Goal: Entertainment & Leisure: Consume media (video, audio)

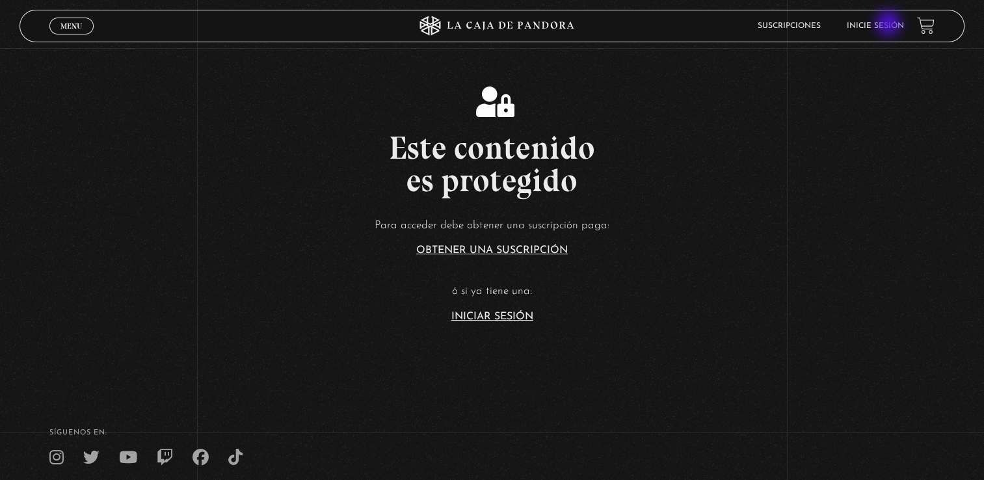
click at [889, 25] on link "Inicie sesión" at bounding box center [875, 26] width 57 height 8
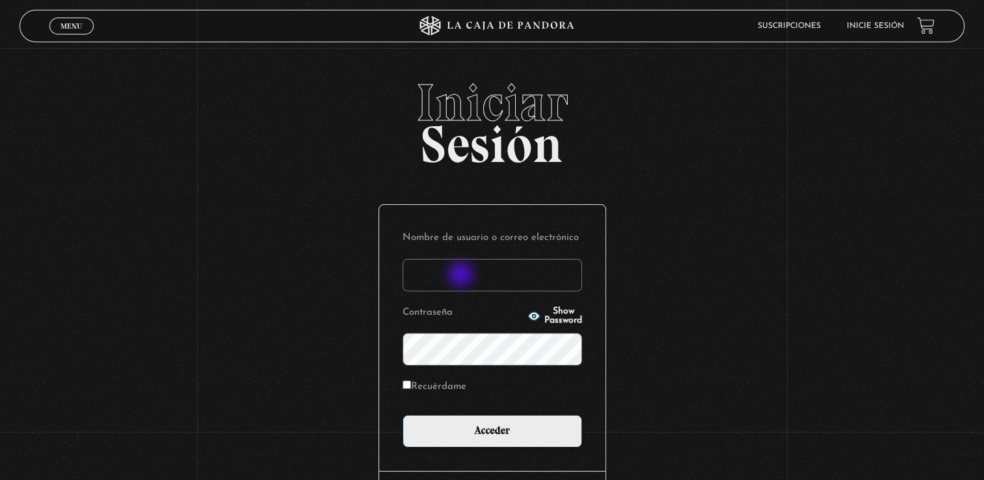
click at [462, 276] on input "Nombre de usuario o correo electrónico" at bounding box center [493, 275] width 180 height 33
type input "[EMAIL_ADDRESS][DOMAIN_NAME]"
click at [552, 318] on span "Show Password" at bounding box center [563, 316] width 38 height 18
click at [403, 415] on input "Acceder" at bounding box center [493, 431] width 180 height 33
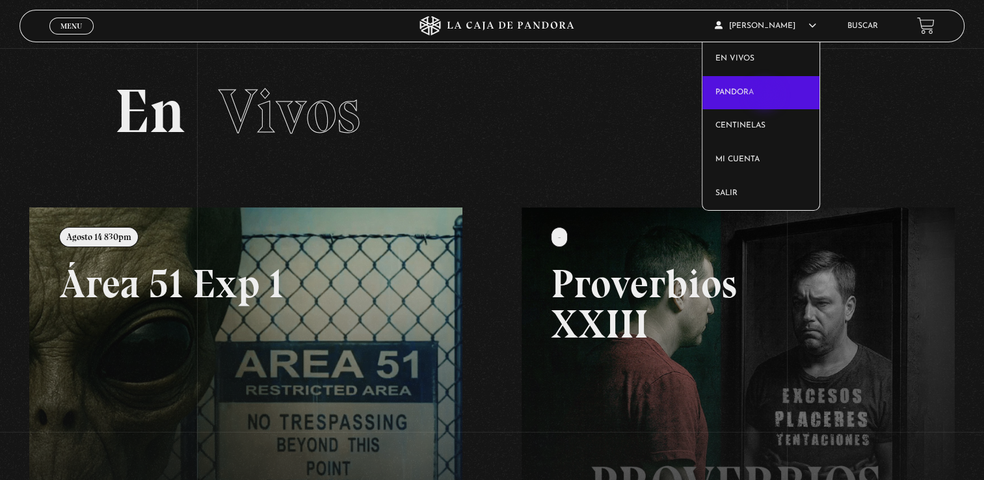
click at [766, 96] on link "Pandora" at bounding box center [761, 93] width 117 height 34
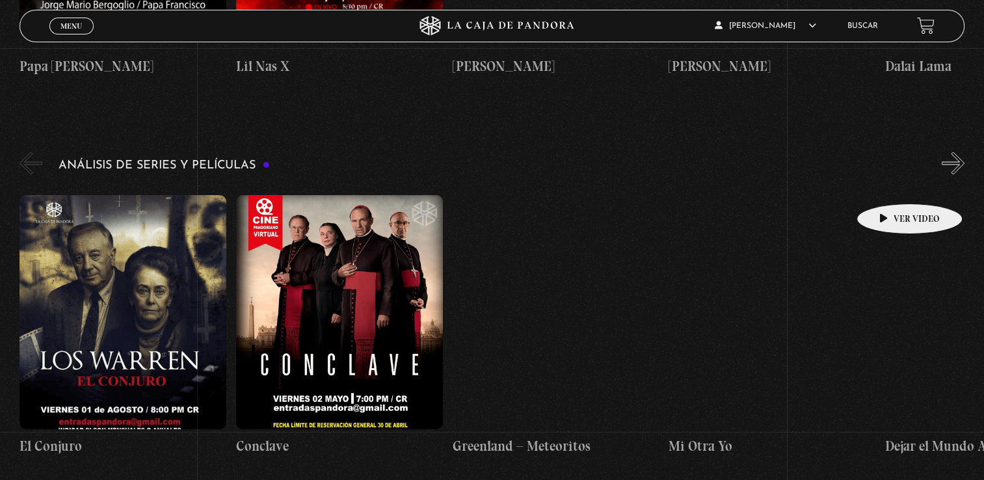
scroll to position [2342, 0]
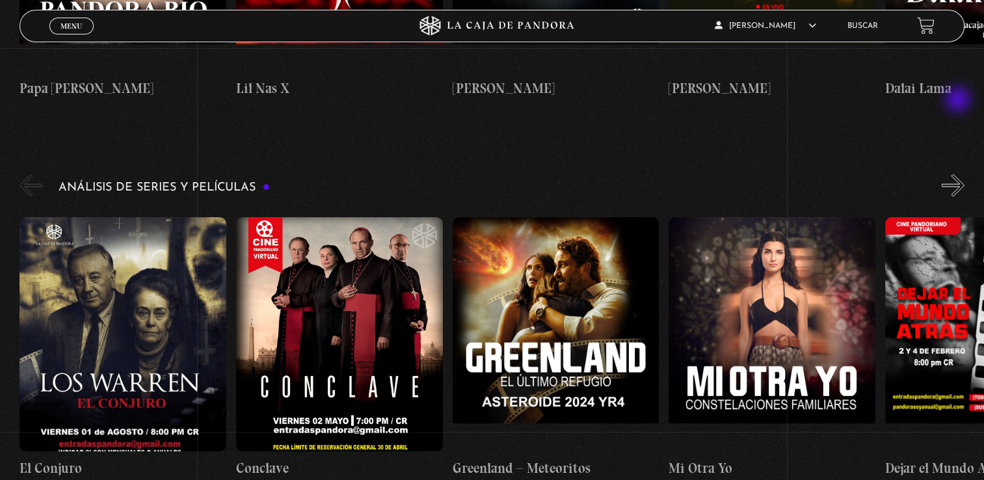
click at [959, 174] on button "»" at bounding box center [953, 185] width 23 height 23
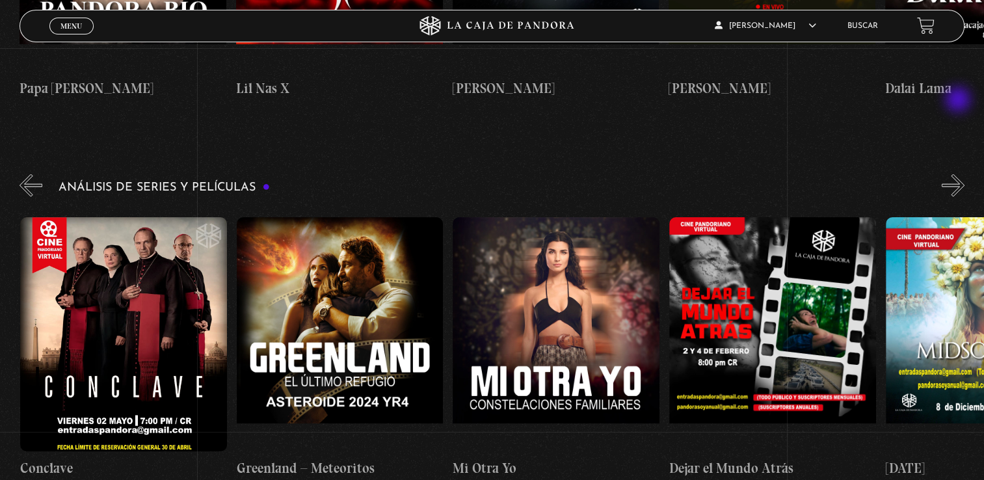
click at [959, 174] on button "»" at bounding box center [953, 185] width 23 height 23
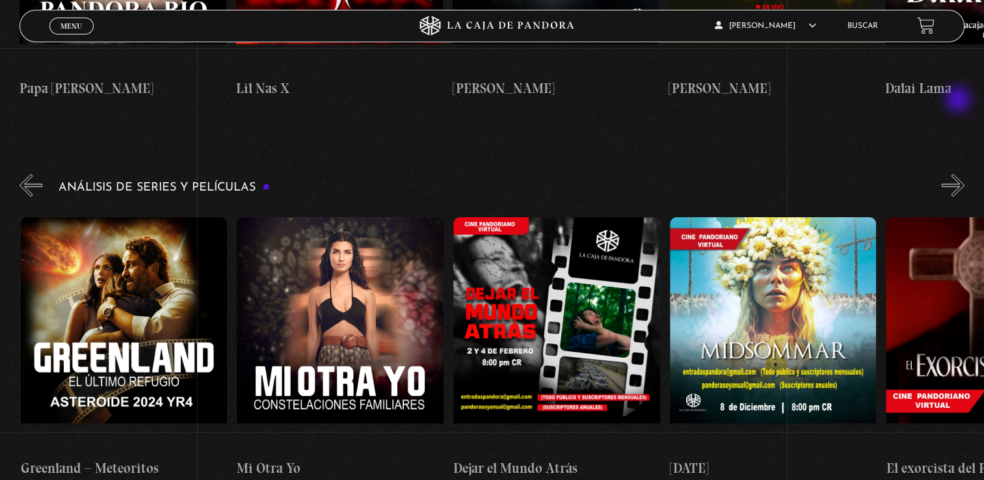
click at [959, 174] on button "»" at bounding box center [953, 185] width 23 height 23
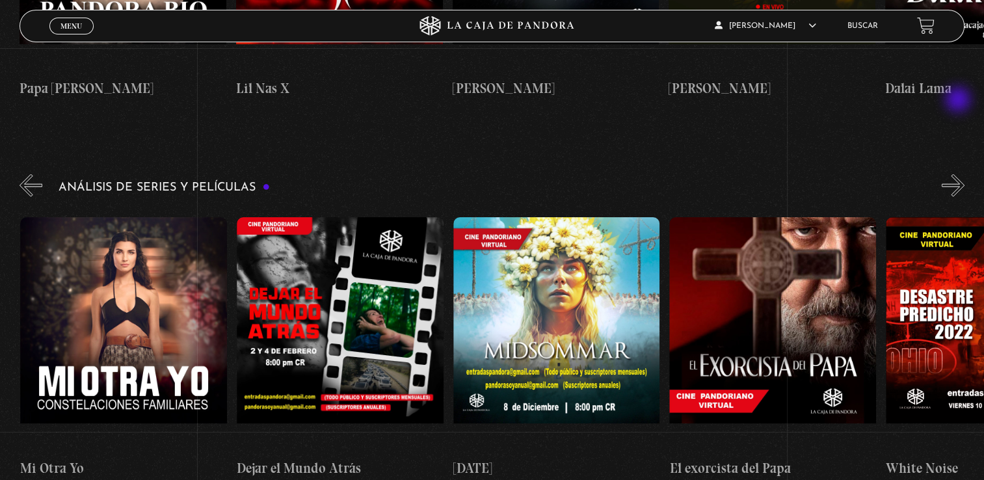
click at [959, 174] on button "»" at bounding box center [953, 185] width 23 height 23
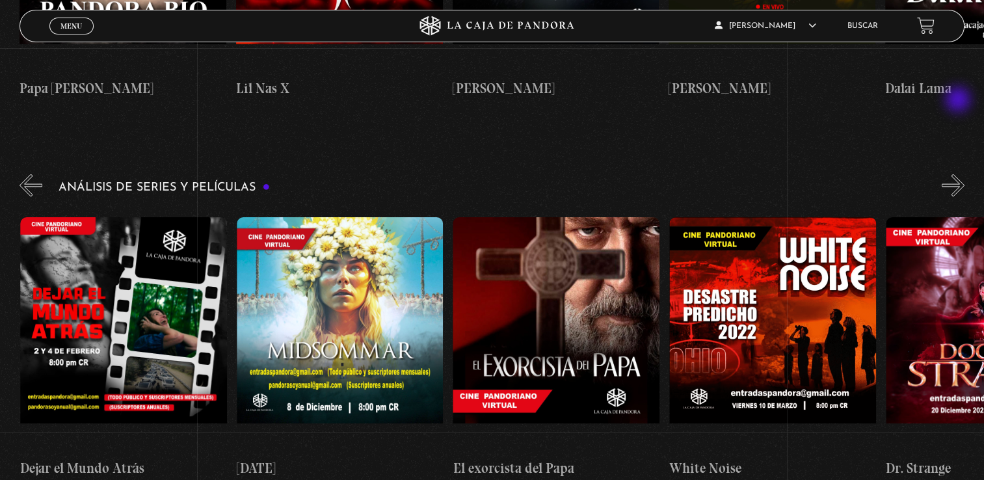
click at [959, 174] on button "»" at bounding box center [953, 185] width 23 height 23
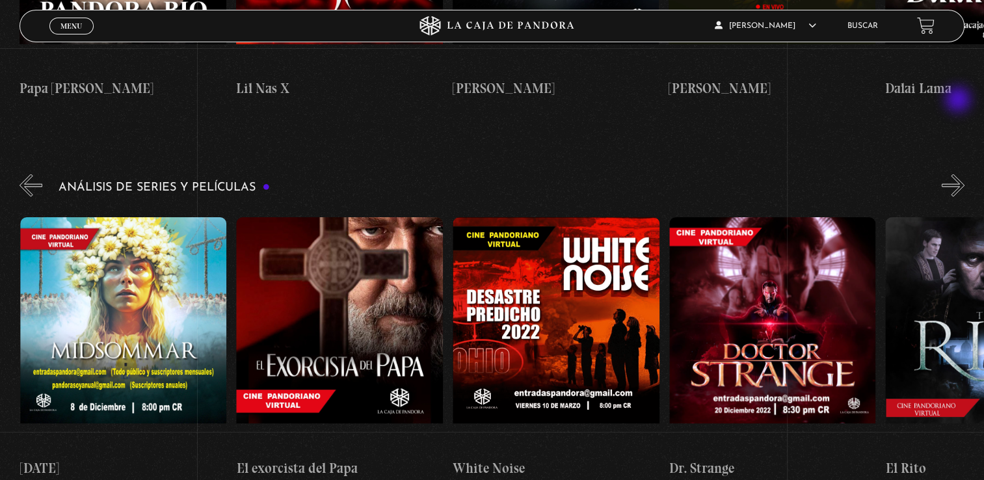
click at [959, 174] on button "»" at bounding box center [953, 185] width 23 height 23
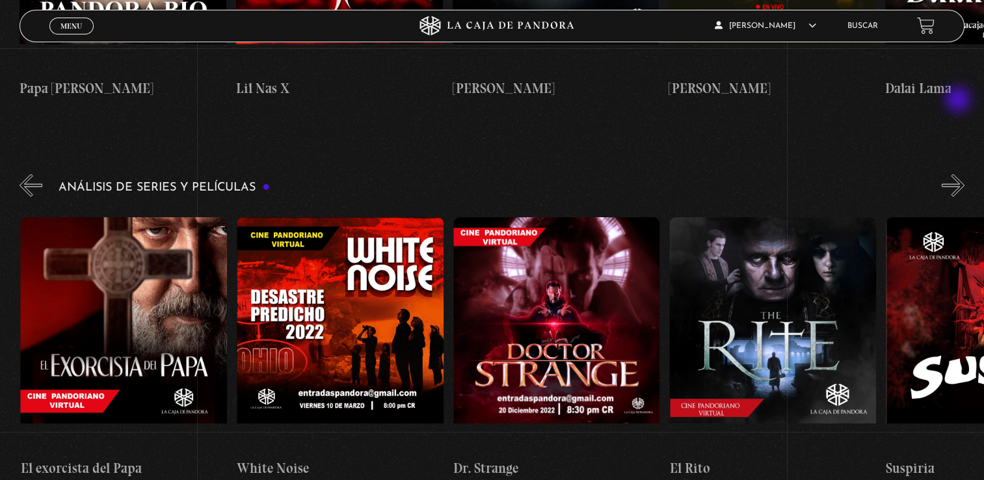
click at [959, 174] on button "»" at bounding box center [953, 185] width 23 height 23
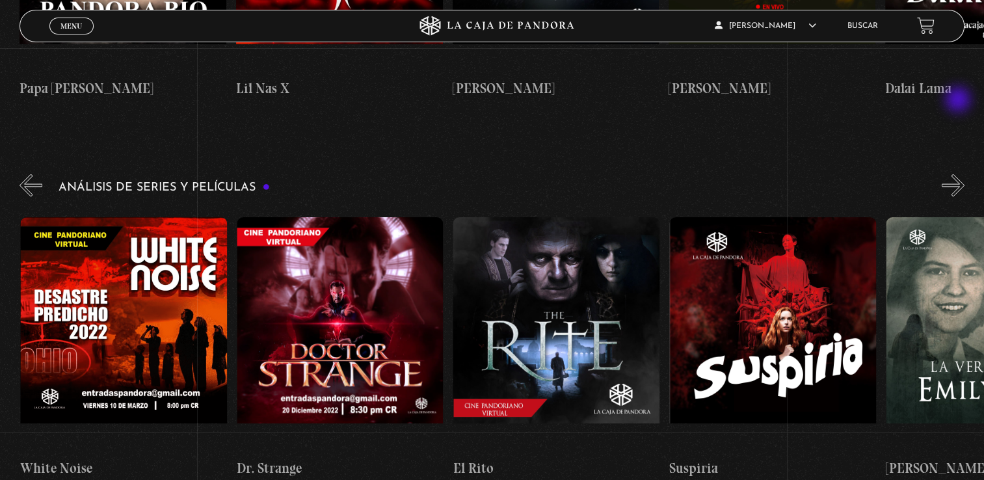
scroll to position [0, 1514]
click at [959, 174] on button "»" at bounding box center [953, 185] width 23 height 23
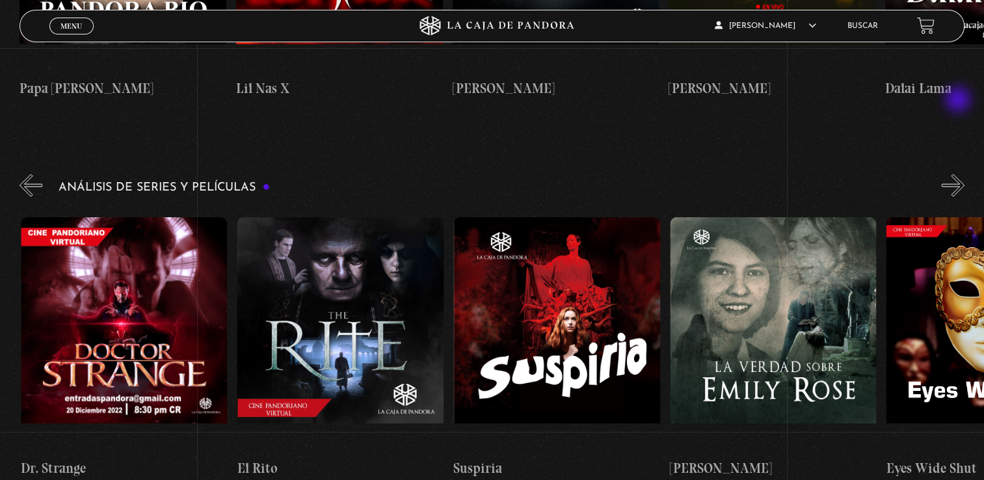
scroll to position [0, 1731]
click at [959, 174] on button "»" at bounding box center [953, 185] width 23 height 23
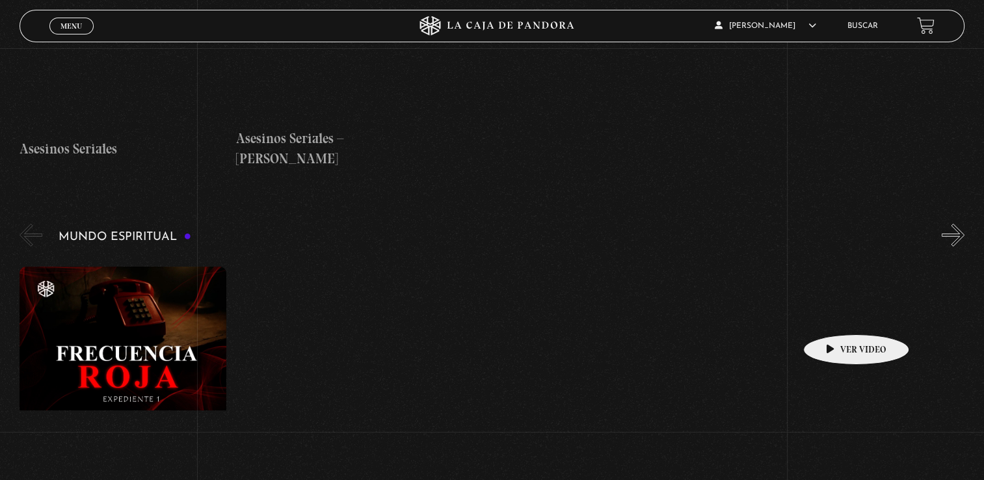
scroll to position [4488, 0]
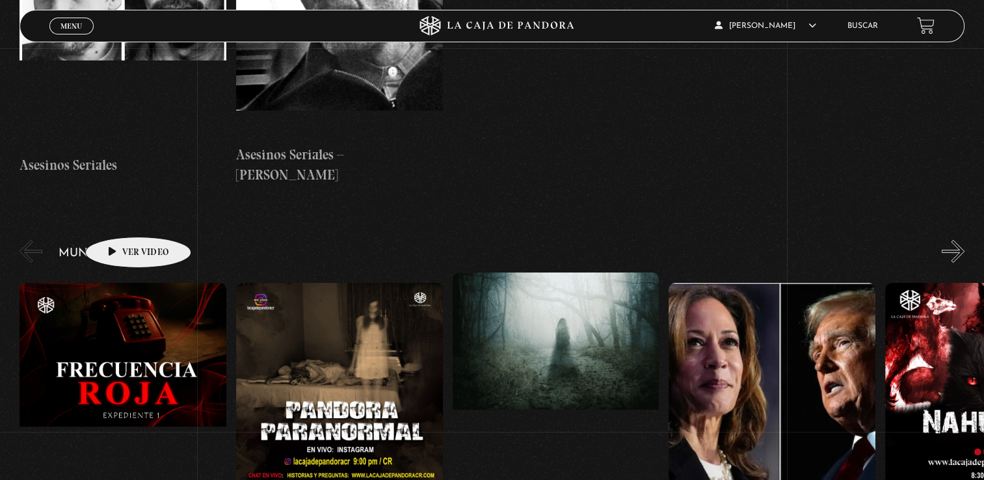
click at [113, 283] on figure at bounding box center [123, 400] width 207 height 234
click at [120, 283] on figure at bounding box center [123, 400] width 207 height 234
click at [125, 283] on figure at bounding box center [123, 400] width 207 height 234
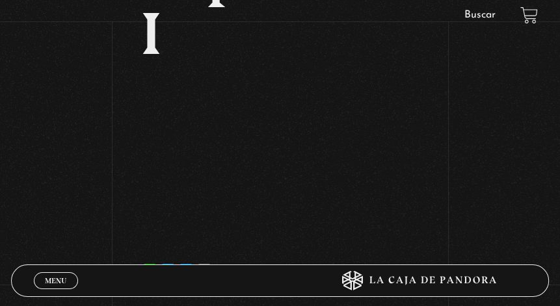
scroll to position [260, 0]
